Goal: Check status: Check status

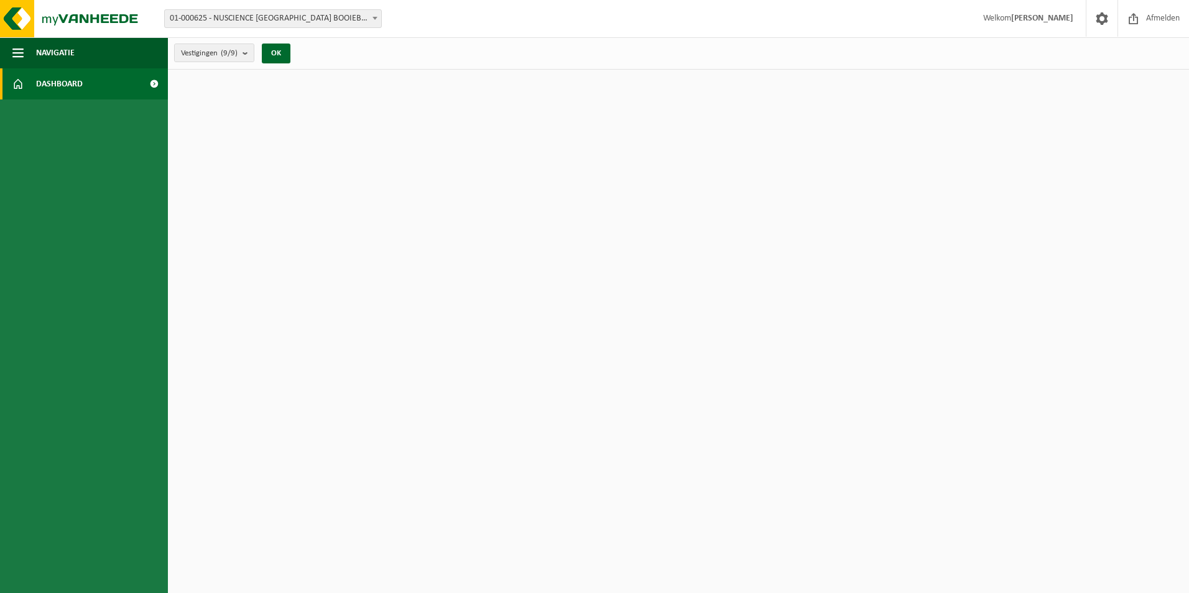
click at [240, 16] on span "01-000625 - NUSCIENCE [GEOGRAPHIC_DATA] BOOIEBOS - [GEOGRAPHIC_DATA]" at bounding box center [273, 18] width 216 height 17
click at [416, 159] on html "Vestiging: 01-000625 - NUSCIENCE [GEOGRAPHIC_DATA] [GEOGRAPHIC_DATA] - DRONGEN …" at bounding box center [594, 296] width 1189 height 593
drag, startPoint x: 0, startPoint y: 0, endPoint x: 53, endPoint y: 86, distance: 101.4
click at [47, 72] on ul "Navigatie Afmelden Dashboard" at bounding box center [84, 315] width 168 height 556
click at [54, 88] on span "Dashboard" at bounding box center [59, 83] width 47 height 31
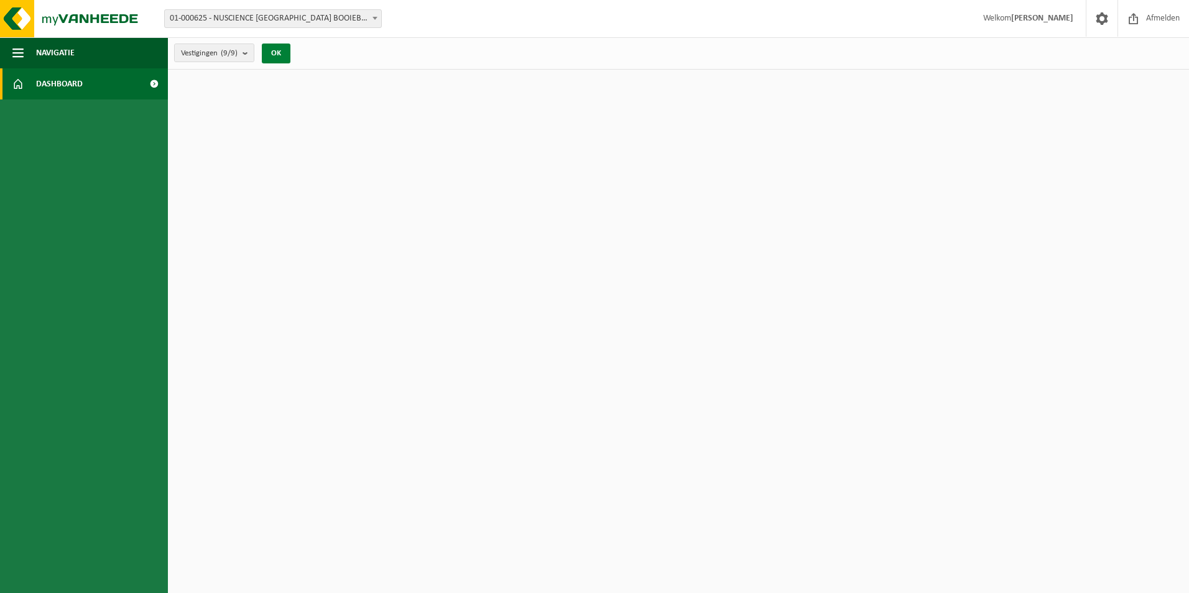
click at [269, 56] on button "OK" at bounding box center [276, 54] width 29 height 20
click at [219, 50] on span "Vestigingen (9/9)" at bounding box center [209, 53] width 57 height 19
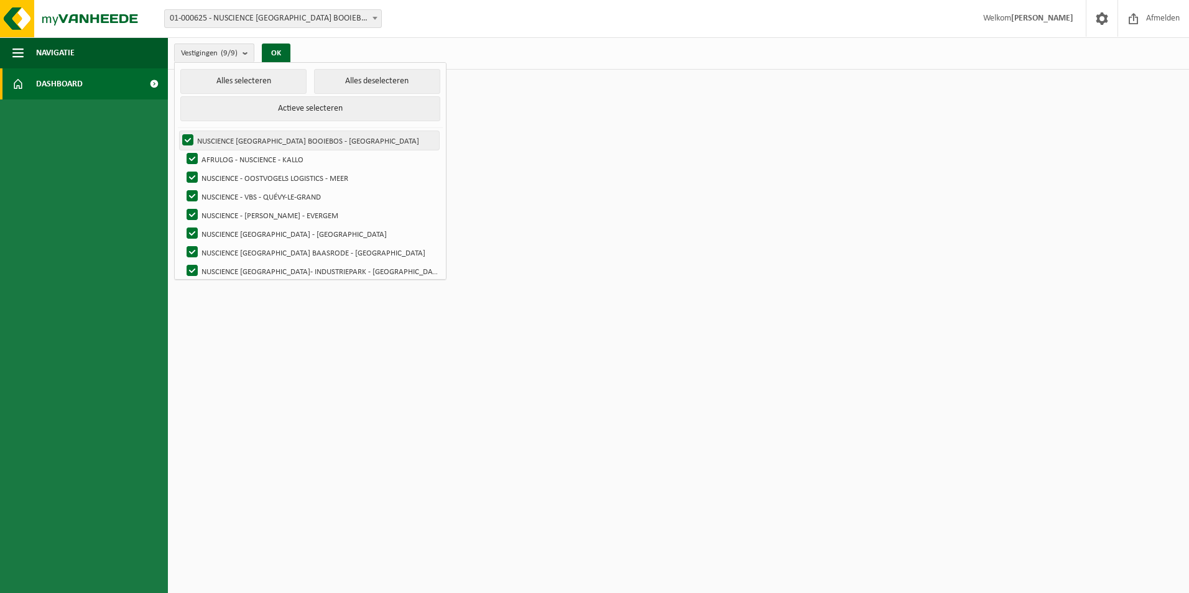
click at [240, 145] on label "NUSCIENCE [GEOGRAPHIC_DATA] BOOIEBOS - [GEOGRAPHIC_DATA]" at bounding box center [309, 140] width 259 height 19
click at [178, 131] on input "NUSCIENCE [GEOGRAPHIC_DATA] BOOIEBOS - [GEOGRAPHIC_DATA]" at bounding box center [177, 131] width 1 height 1
click at [244, 140] on label "NUSCIENCE [GEOGRAPHIC_DATA] BOOIEBOS - [GEOGRAPHIC_DATA]" at bounding box center [309, 140] width 259 height 19
click at [178, 131] on input "NUSCIENCE [GEOGRAPHIC_DATA] BOOIEBOS - [GEOGRAPHIC_DATA]" at bounding box center [177, 131] width 1 height 1
checkbox input "true"
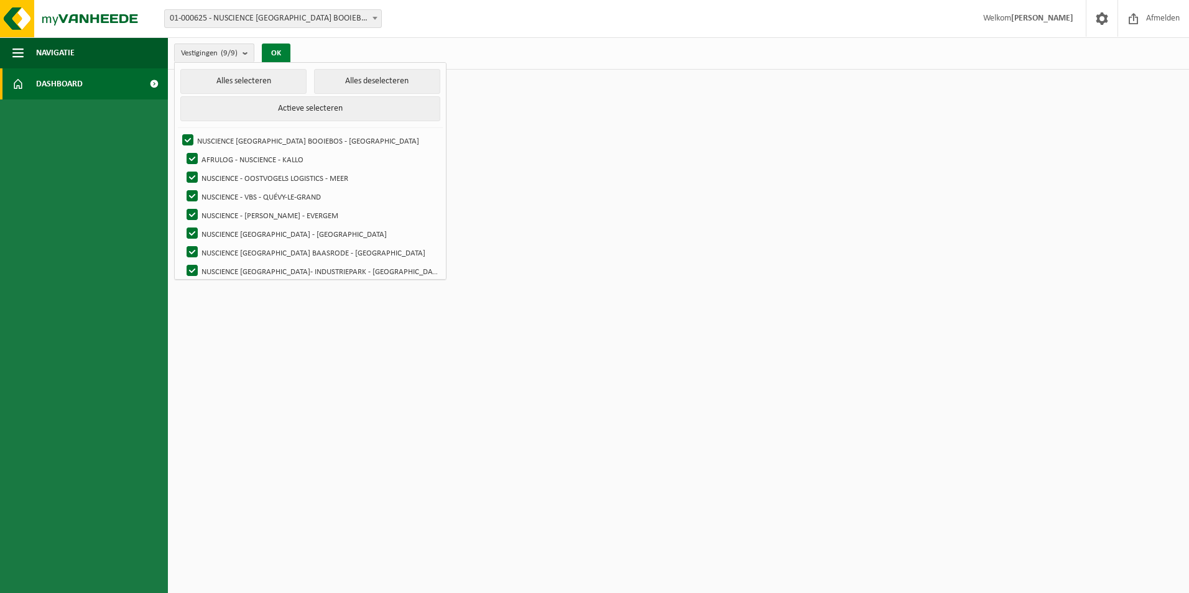
click at [284, 54] on button "OK" at bounding box center [276, 54] width 29 height 20
